Goal: Task Accomplishment & Management: Use online tool/utility

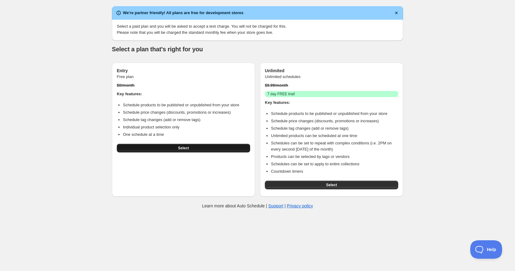
click at [186, 146] on span "Select" at bounding box center [183, 147] width 11 height 5
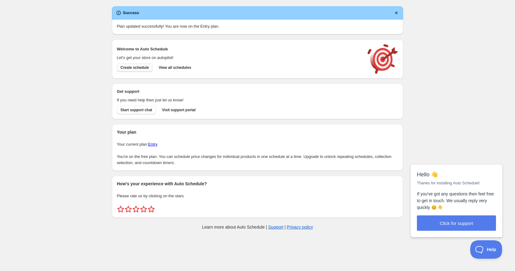
click at [142, 68] on span "Create schedule" at bounding box center [135, 67] width 29 height 5
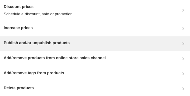
click at [97, 45] on div "Publish and/or unpublish products" at bounding box center [95, 43] width 183 height 7
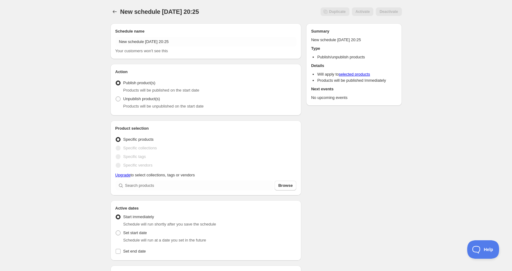
click at [138, 146] on span "Specific collections" at bounding box center [140, 147] width 34 height 5
click at [135, 148] on span "Specific collections" at bounding box center [140, 147] width 34 height 5
click at [130, 151] on label "Specific collections" at bounding box center [136, 148] width 42 height 9
drag, startPoint x: 121, startPoint y: 149, endPoint x: 166, endPoint y: 148, distance: 45.4
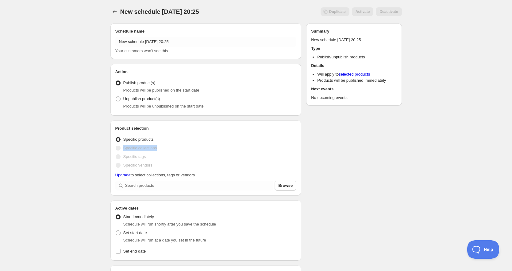
click at [166, 148] on div "Specific collections" at bounding box center [205, 148] width 181 height 9
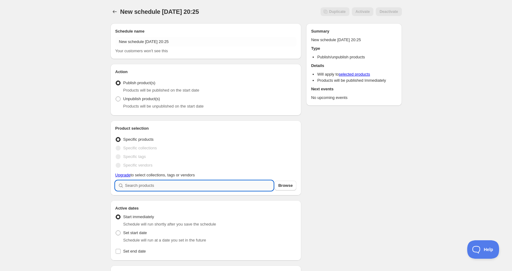
click at [167, 187] on input "search" at bounding box center [199, 185] width 148 height 10
click at [287, 182] on button "Browse" at bounding box center [286, 185] width 22 height 10
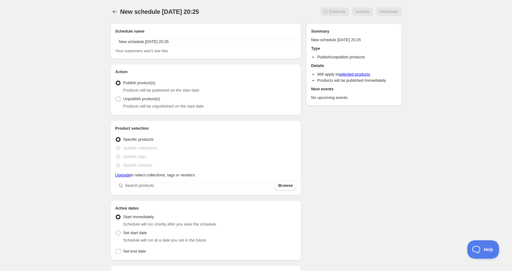
click at [255, 1] on div "New schedule Aug 15 2025 20:25. This page is ready New schedule Aug 15 2025 20:…" at bounding box center [255, 11] width 291 height 23
drag, startPoint x: 212, startPoint y: 8, endPoint x: 222, endPoint y: 10, distance: 10.0
click at [222, 10] on div "New schedule Aug 15 2025 20:25 Duplicate Activate Deactivate More actions Dupli…" at bounding box center [255, 11] width 291 height 9
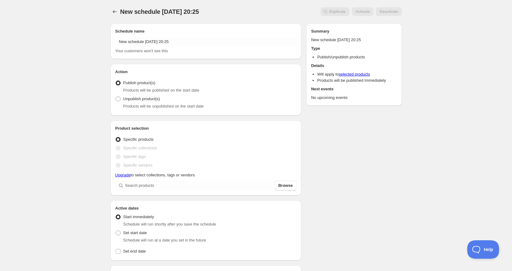
click at [222, 10] on div "New schedule Aug 15 2025 20:25 Duplicate Activate Deactivate More actions Dupli…" at bounding box center [255, 11] width 291 height 9
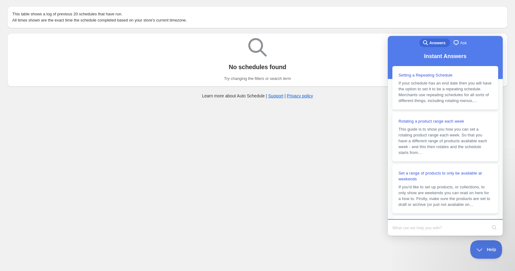
click at [355, 208] on body "Create schedule Help & support Cancel Discount prices Schedule a discount, sale…" at bounding box center [257, 135] width 515 height 271
